Goal: Information Seeking & Learning: Find specific fact

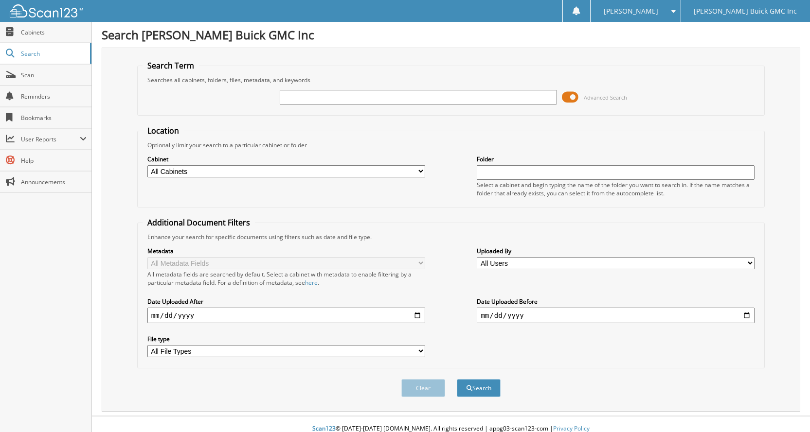
click at [377, 102] on input "text" at bounding box center [419, 97] width 278 height 15
type input "[PERSON_NAME]"
click at [457, 379] on button "Search" at bounding box center [479, 388] width 44 height 18
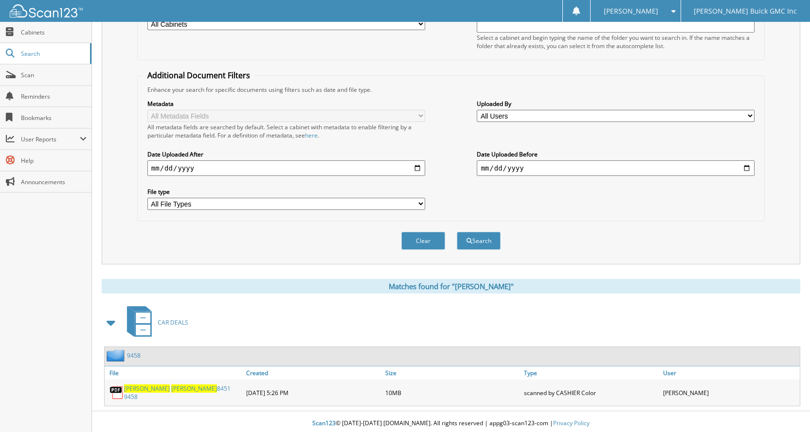
scroll to position [149, 0]
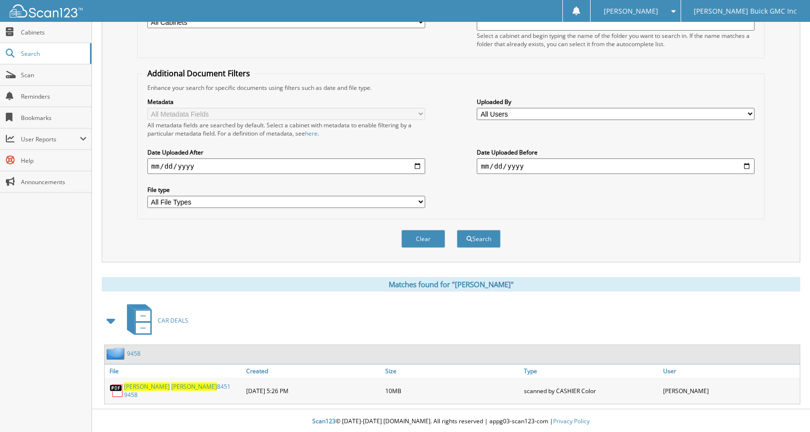
click at [165, 391] on link "william tessner 8451 9458" at bounding box center [182, 391] width 117 height 17
click at [187, 388] on link "william tessner 8451 9458" at bounding box center [182, 391] width 117 height 17
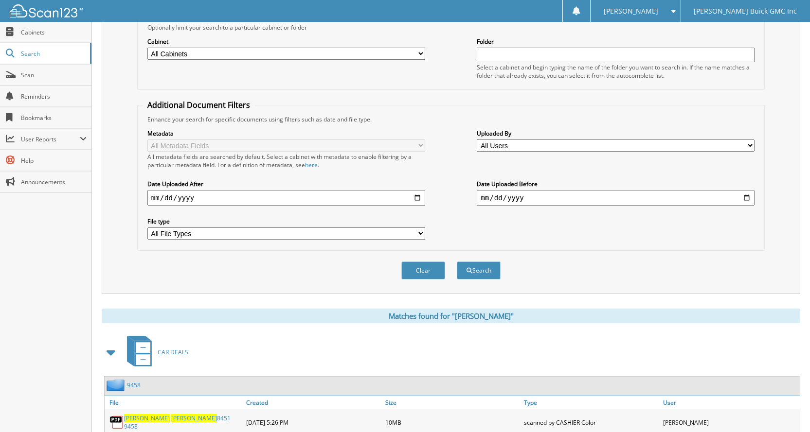
scroll to position [101, 0]
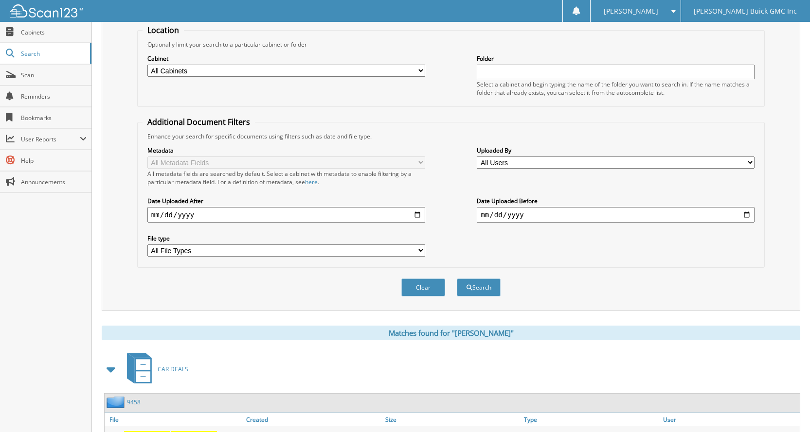
click at [123, 406] on img at bounding box center [116, 402] width 20 height 12
click at [112, 406] on img at bounding box center [116, 402] width 20 height 12
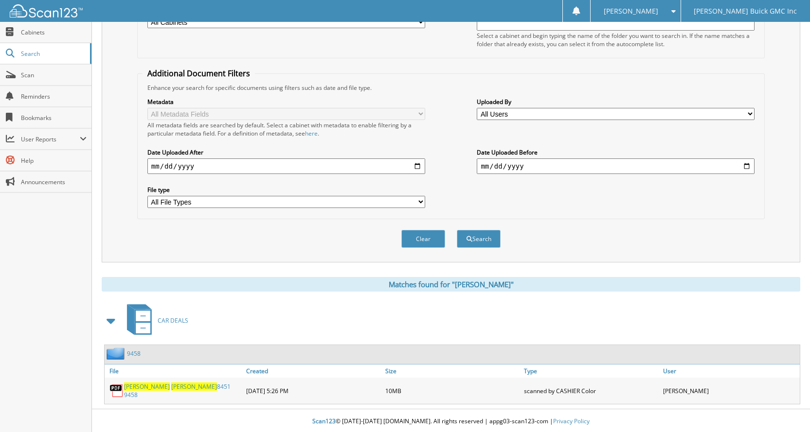
click at [140, 391] on span "[PERSON_NAME]" at bounding box center [147, 387] width 46 height 8
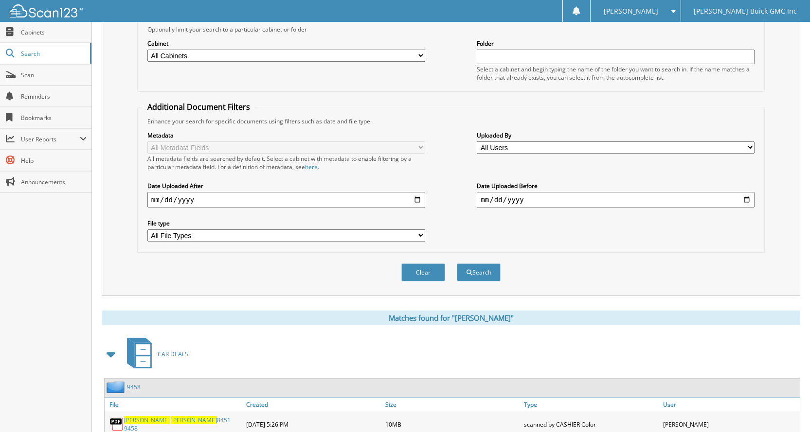
scroll to position [0, 0]
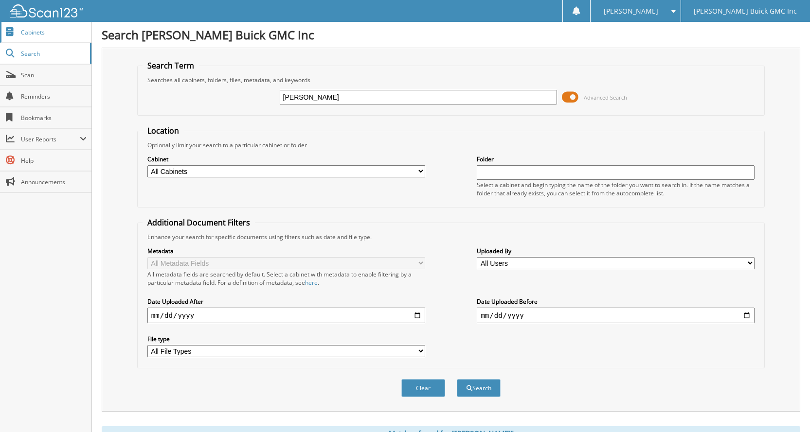
click at [37, 24] on link "Cabinets" at bounding box center [45, 32] width 91 height 21
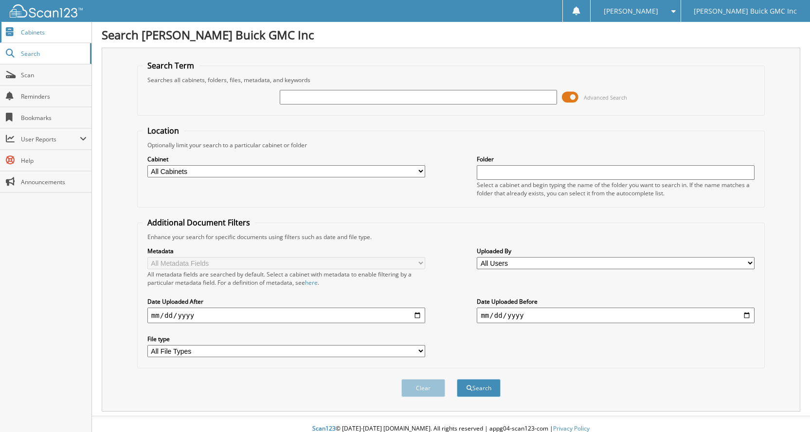
click at [65, 33] on span "Cabinets" at bounding box center [54, 32] width 66 height 8
